Goal: Task Accomplishment & Management: Use online tool/utility

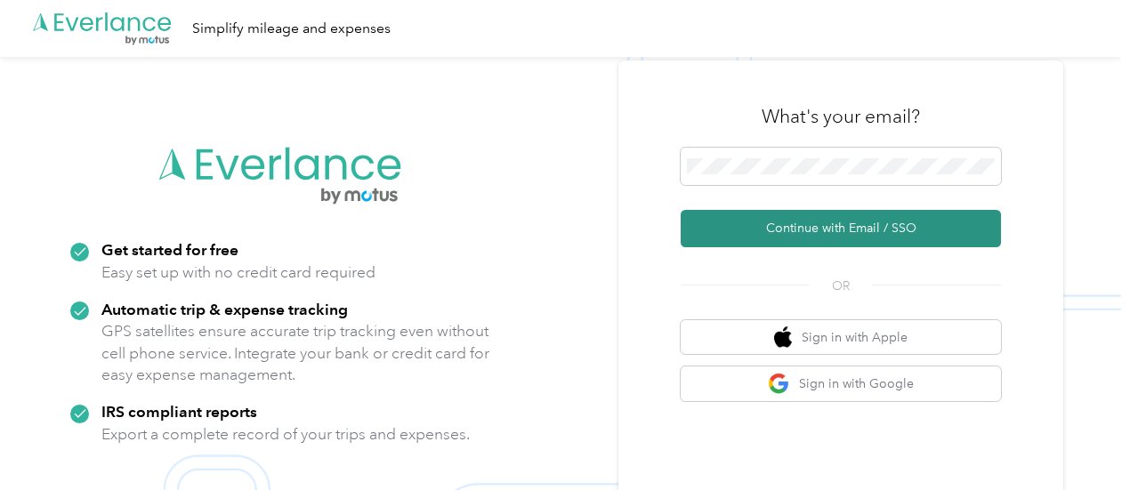
click at [753, 238] on button "Continue with Email / SSO" at bounding box center [841, 228] width 320 height 37
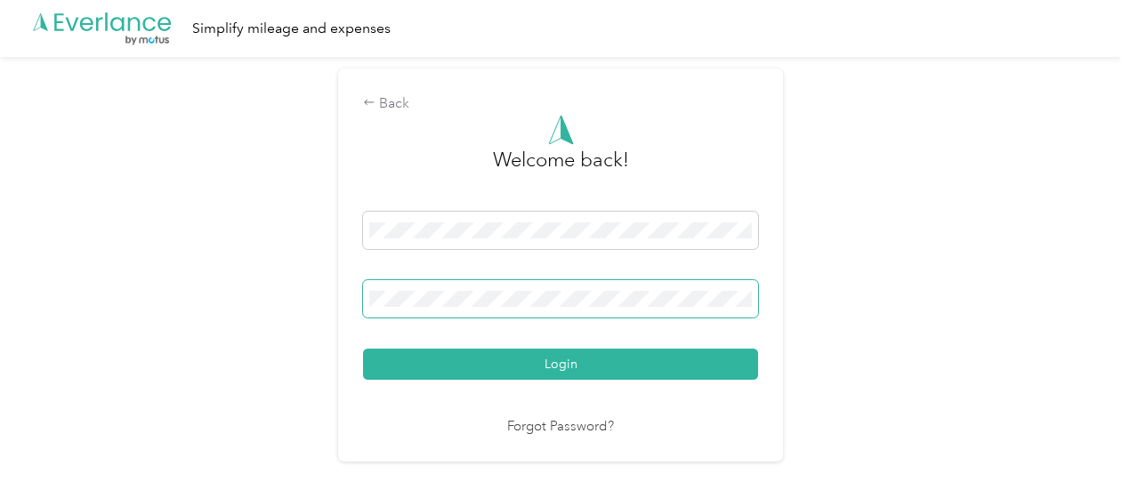
click at [363, 349] on button "Login" at bounding box center [560, 364] width 395 height 31
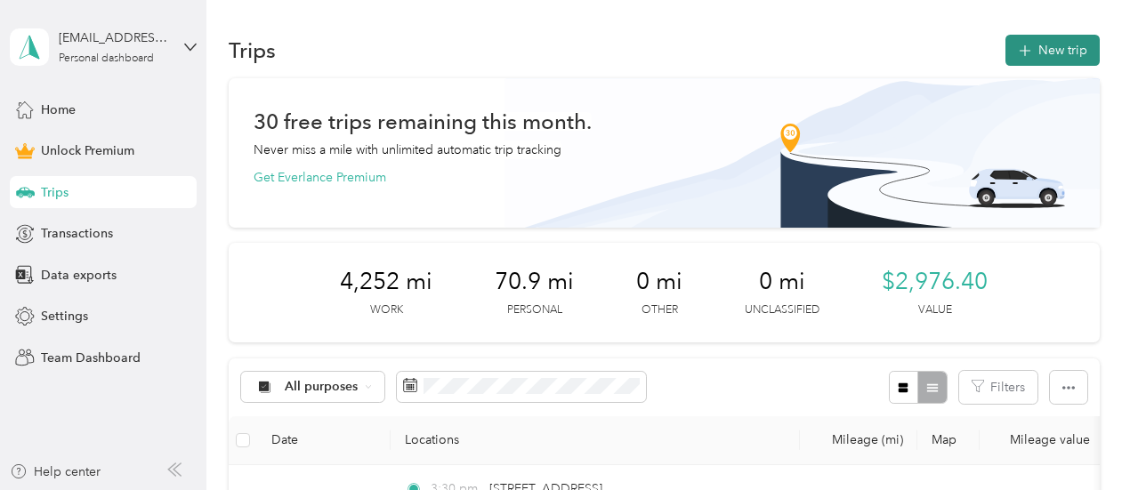
click at [1037, 52] on button "New trip" at bounding box center [1052, 50] width 94 height 31
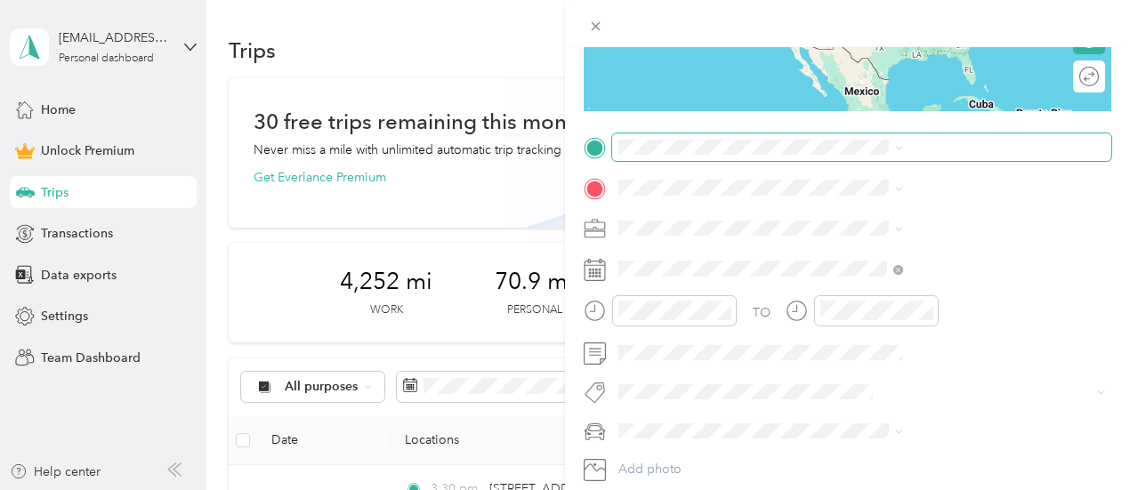
scroll to position [291, 0]
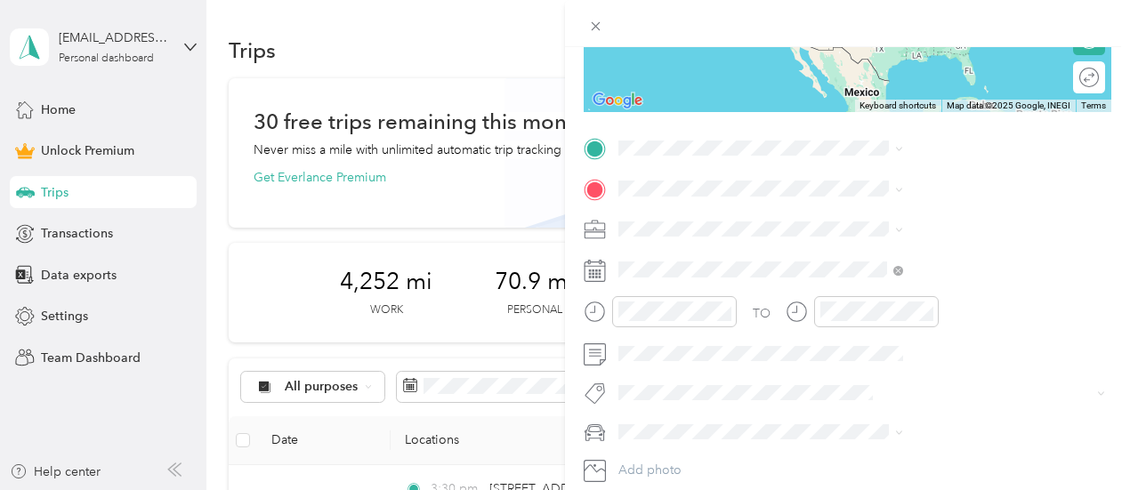
click at [858, 220] on span at bounding box center [861, 229] width 499 height 28
click at [865, 264] on li "Work" at bounding box center [949, 255] width 297 height 31
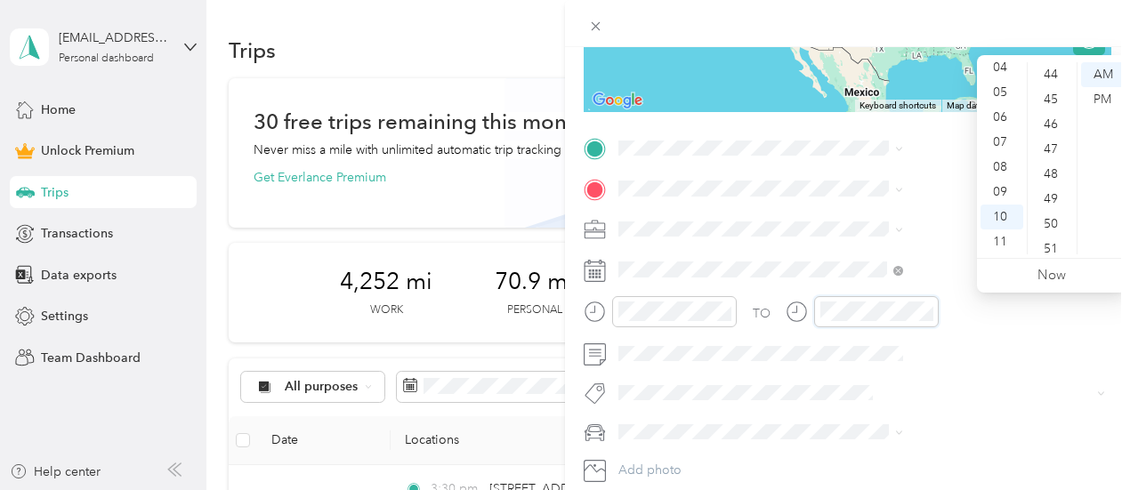
scroll to position [1302, 0]
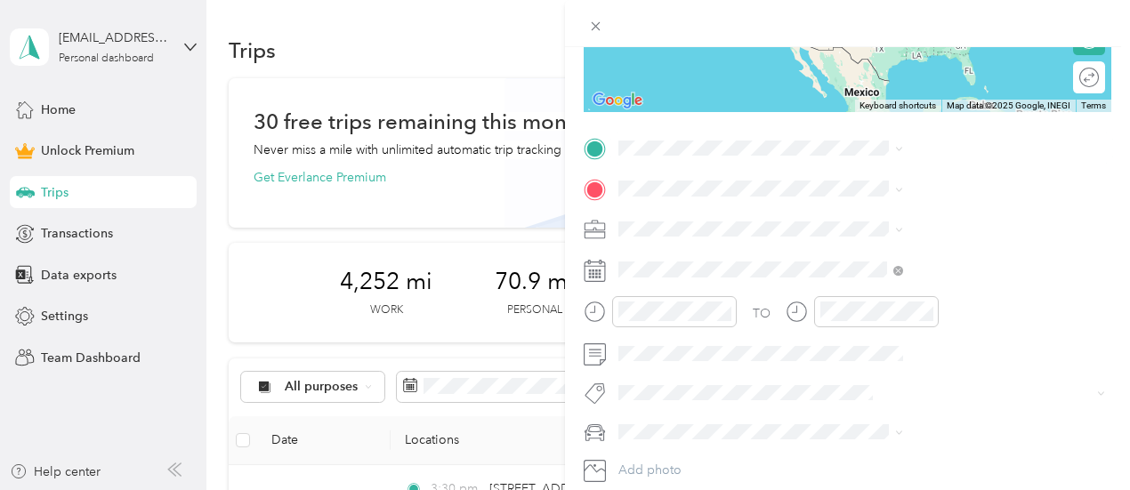
click at [865, 214] on strong "Home" at bounding box center [857, 218] width 35 height 16
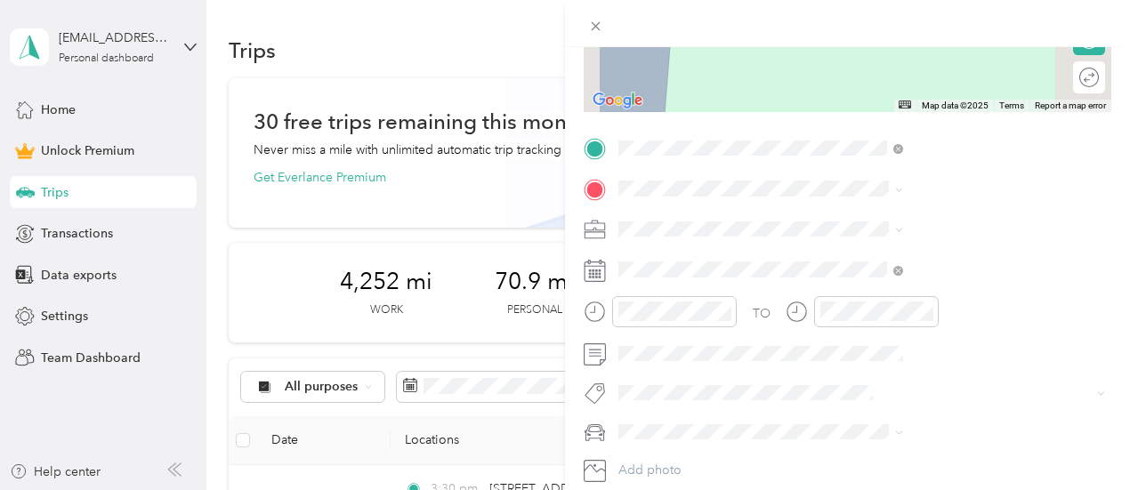
click at [888, 263] on span "[STREET_ADDRESS][PERSON_NAME][US_STATE]" at bounding box center [962, 256] width 245 height 31
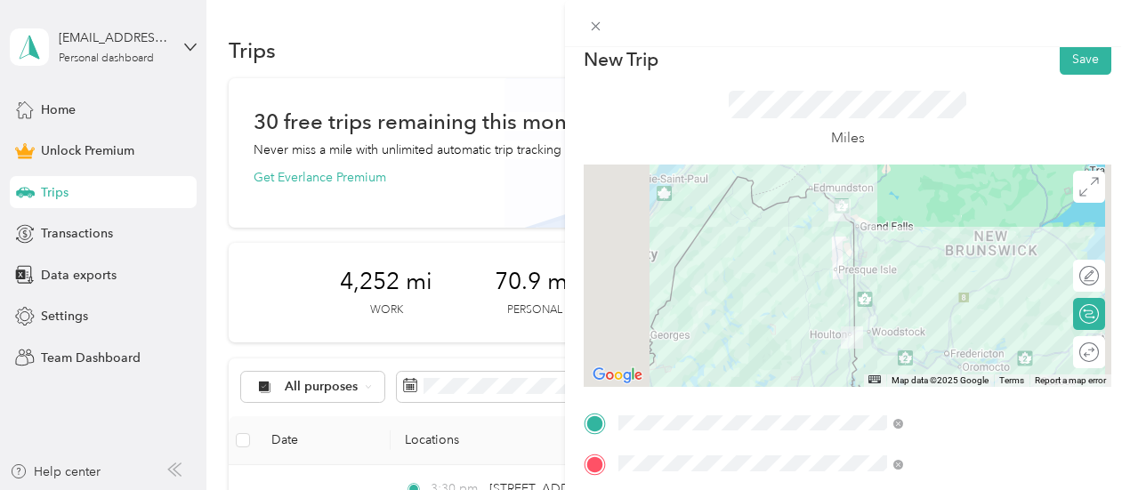
scroll to position [0, 0]
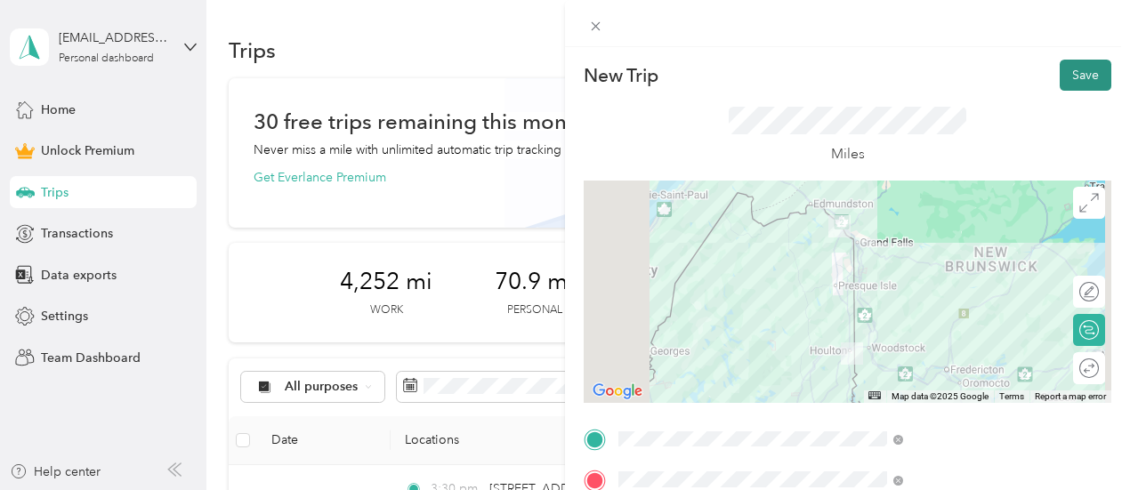
click at [1060, 85] on button "Save" at bounding box center [1085, 75] width 52 height 31
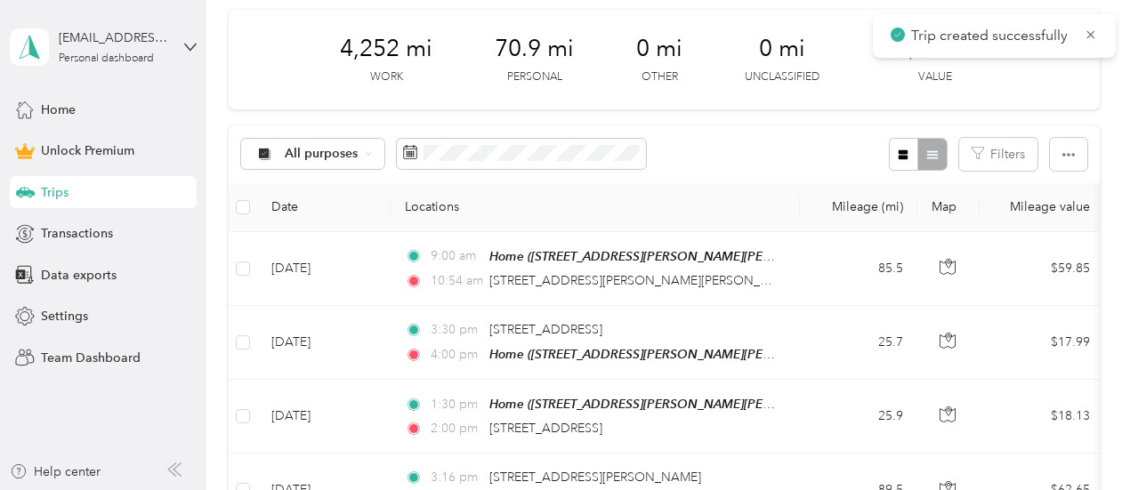
scroll to position [232, 0]
